Goal: Navigation & Orientation: Find specific page/section

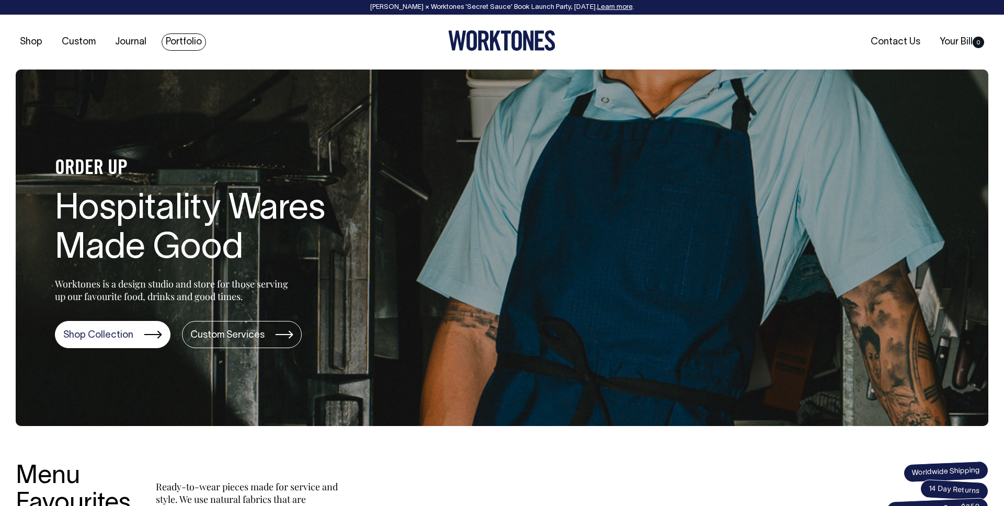
click at [193, 40] on link "Portfolio" at bounding box center [184, 41] width 44 height 17
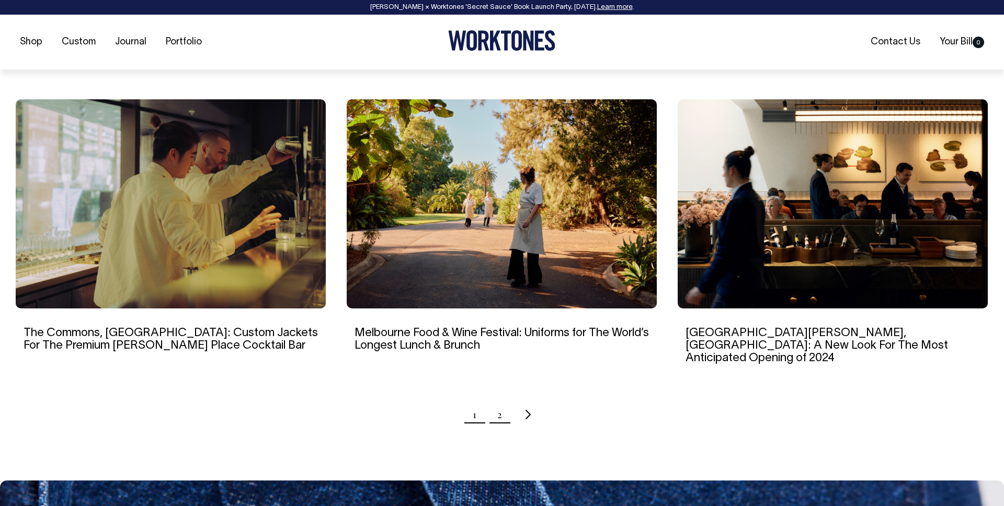
click at [497, 406] on link "2" at bounding box center [499, 415] width 5 height 26
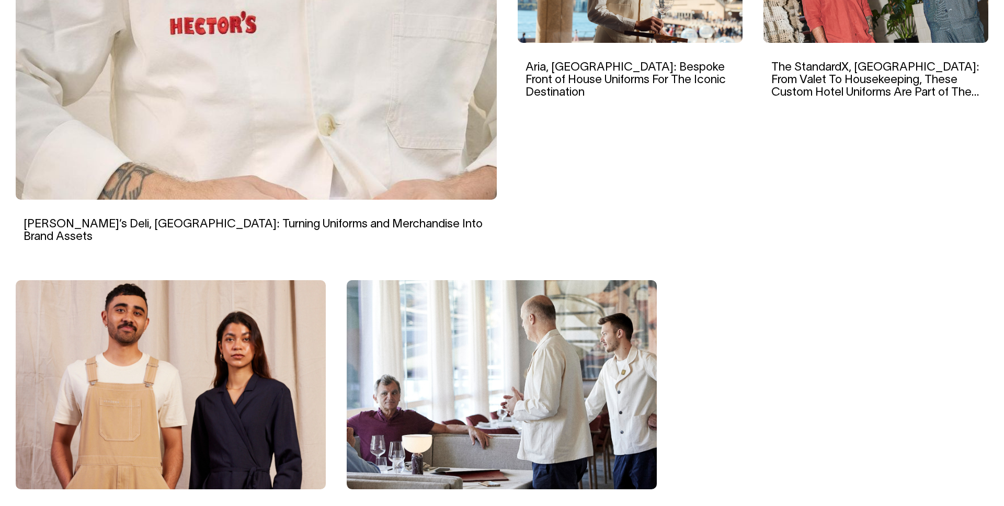
scroll to position [478, 0]
